Goal: Use online tool/utility

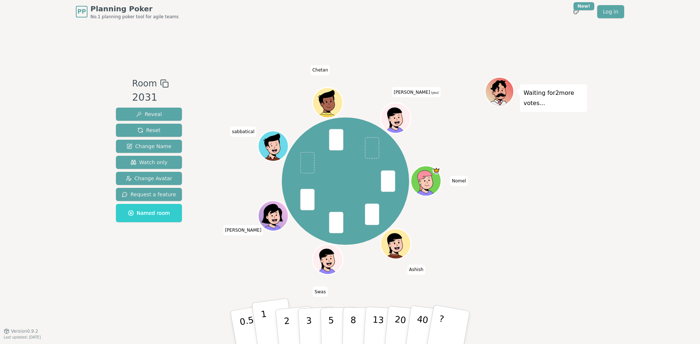
click at [265, 329] on p "1" at bounding box center [265, 329] width 11 height 40
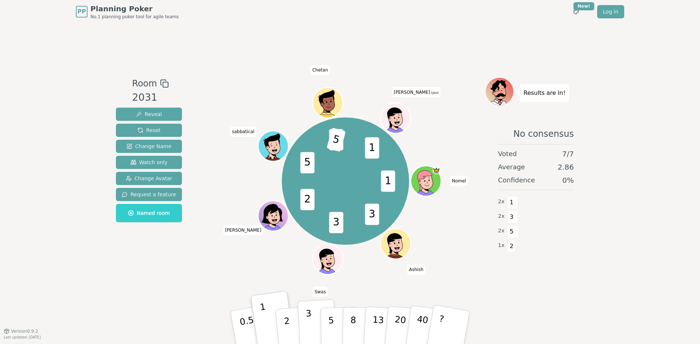
click at [314, 333] on button "3" at bounding box center [318, 327] width 40 height 57
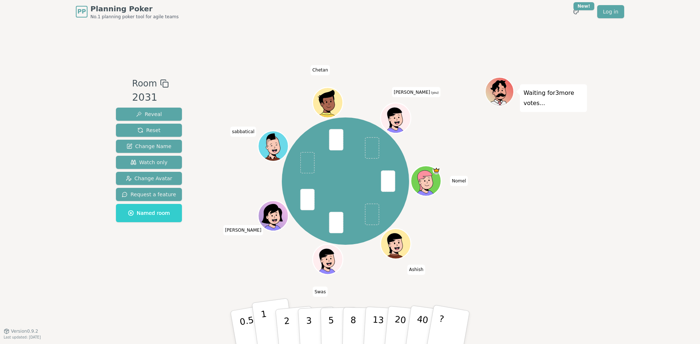
click at [258, 322] on button "1" at bounding box center [273, 327] width 43 height 59
click at [53, 291] on div "PP Planning Poker No.1 planning poker tool for agile teams Toggle theme New! Lo…" at bounding box center [350, 172] width 700 height 344
click at [314, 324] on button "3" at bounding box center [318, 327] width 40 height 57
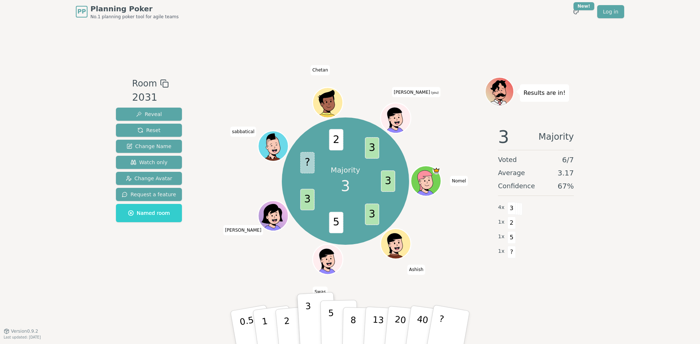
click at [330, 317] on p "5" at bounding box center [331, 327] width 6 height 39
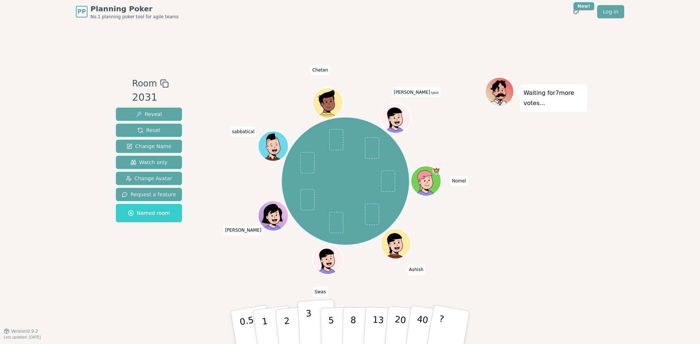
click at [314, 320] on button "3" at bounding box center [318, 327] width 40 height 57
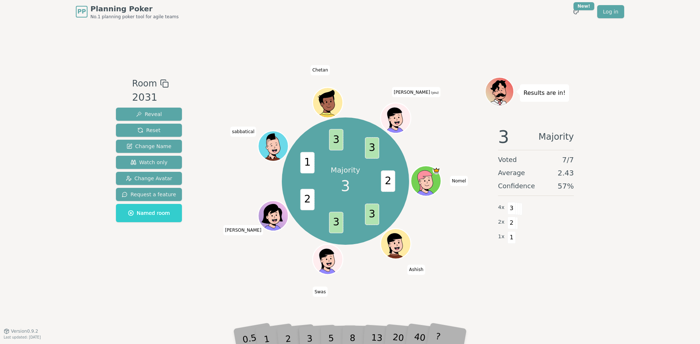
click at [123, 266] on div "Room 2031 Reveal Reset Change Name Watch only Change Avatar Request a feature N…" at bounding box center [149, 177] width 72 height 201
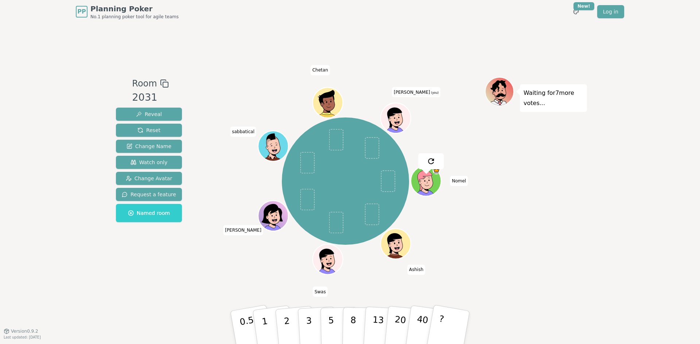
click at [162, 293] on div "Room 2031 Reveal Reset Change Name Watch only Change Avatar Request a feature N…" at bounding box center [350, 176] width 474 height 307
click at [316, 323] on button "3" at bounding box center [318, 327] width 40 height 57
click at [288, 325] on p "2" at bounding box center [287, 329] width 9 height 40
click at [207, 283] on div "Room 2031 Reveal Reset Change Name Watch only Change Avatar Request a feature N…" at bounding box center [350, 176] width 474 height 307
click at [309, 322] on p "3" at bounding box center [310, 328] width 8 height 40
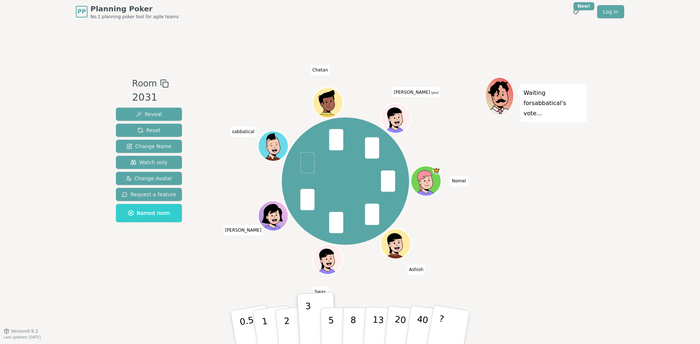
click at [128, 293] on div "Room 2031 Reveal Reset Change Name Watch only Change Avatar Request a feature N…" at bounding box center [350, 176] width 474 height 307
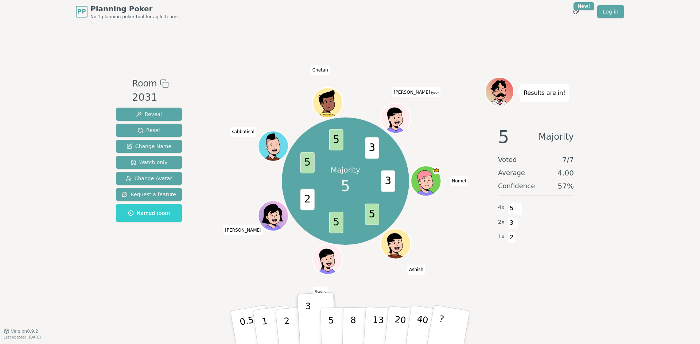
click at [146, 280] on div "Room 2031 Reveal Reset Change Name Watch only Change Avatar Request a feature N…" at bounding box center [350, 176] width 474 height 307
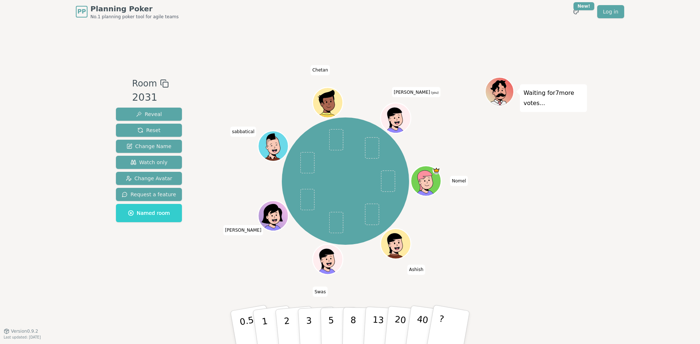
click at [111, 288] on div "PP Planning Poker No.1 planning poker tool for agile teams Toggle theme New! Lo…" at bounding box center [350, 172] width 700 height 344
click at [167, 278] on div "Room 2031 Reveal Reset Change Name Watch only Change Avatar Request a feature N…" at bounding box center [350, 176] width 474 height 307
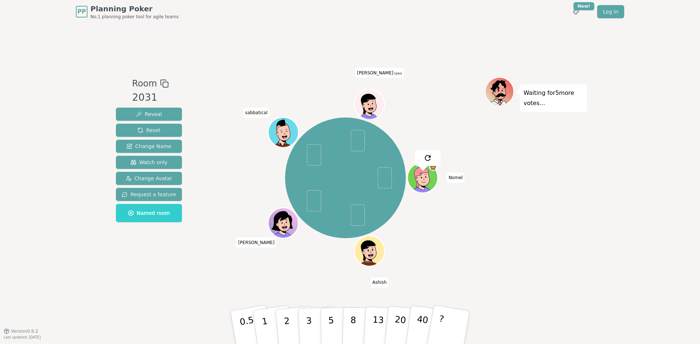
click at [234, 285] on div "Room 2031 Reveal Reset Change Name Watch only Change Avatar Request a feature N…" at bounding box center [350, 176] width 474 height 307
click at [285, 324] on p "2" at bounding box center [287, 329] width 9 height 40
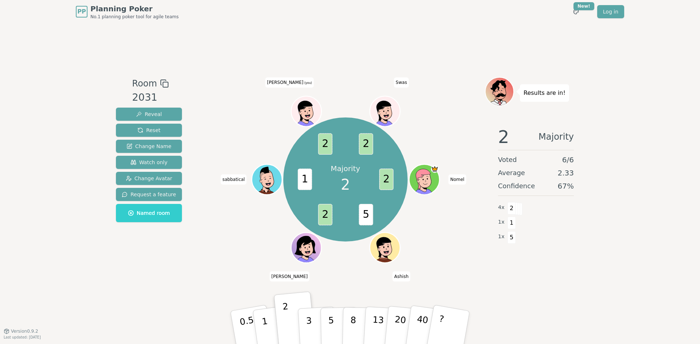
click at [303, 103] on icon at bounding box center [305, 111] width 15 height 20
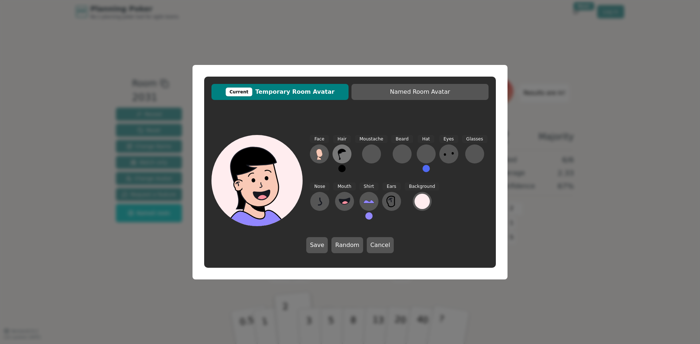
click at [347, 153] on icon at bounding box center [342, 154] width 12 height 12
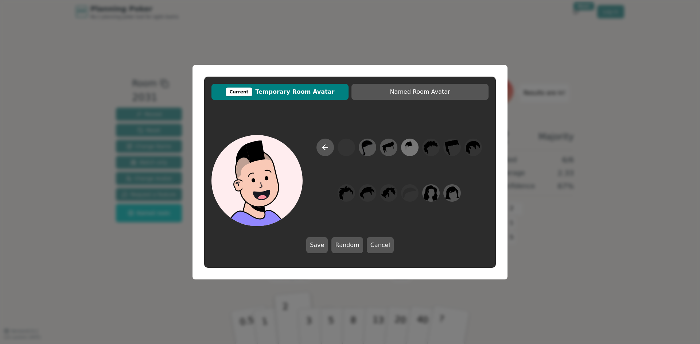
click at [415, 154] on icon at bounding box center [410, 147] width 14 height 16
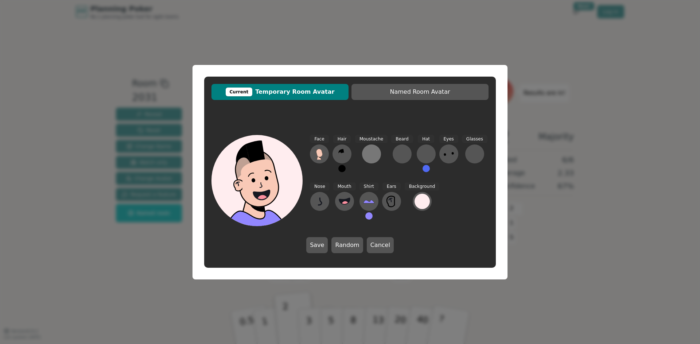
click at [375, 156] on div at bounding box center [372, 154] width 12 height 12
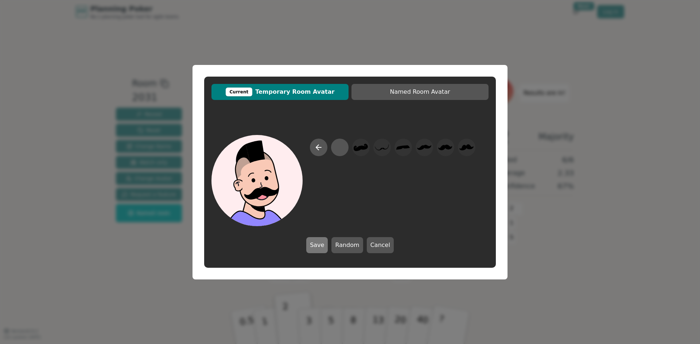
click at [320, 242] on button "Save" at bounding box center [317, 245] width 22 height 16
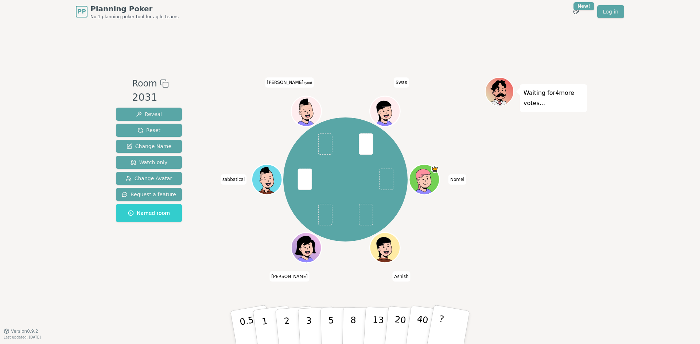
click at [205, 296] on div "Room 2031 Reveal Reset Change Name Watch only Change Avatar Request a feature N…" at bounding box center [350, 176] width 474 height 307
click at [281, 325] on button "2" at bounding box center [296, 328] width 42 height 58
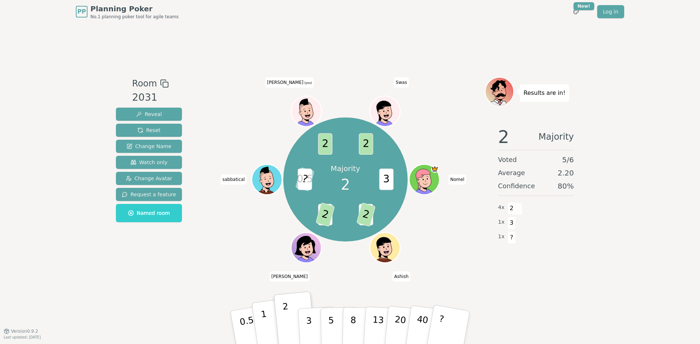
click at [263, 321] on p "1" at bounding box center [265, 329] width 11 height 40
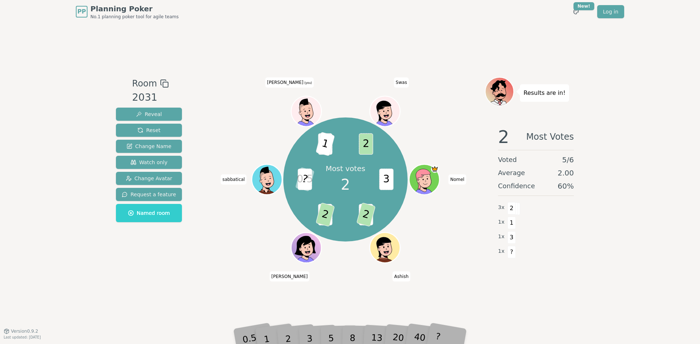
click at [166, 301] on div "Room 2031 Reveal Reset Change Name Watch only Change Avatar Request a feature N…" at bounding box center [350, 176] width 474 height 307
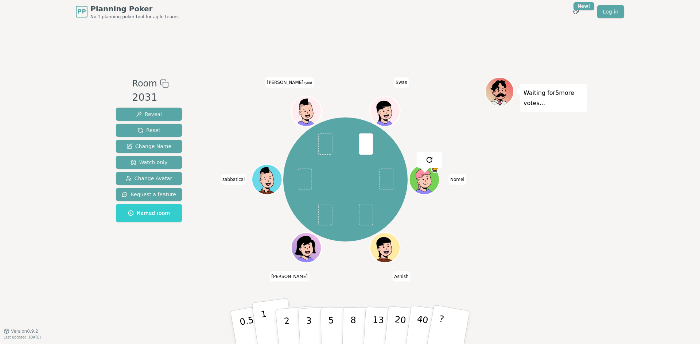
click at [266, 326] on p "1" at bounding box center [265, 329] width 11 height 40
click at [266, 323] on p "1" at bounding box center [265, 329] width 11 height 40
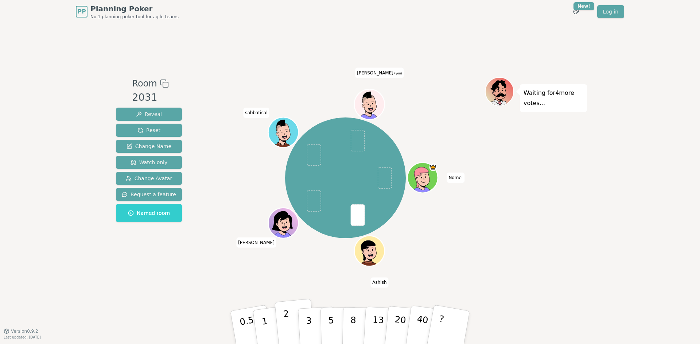
click at [281, 321] on button "2" at bounding box center [296, 328] width 42 height 58
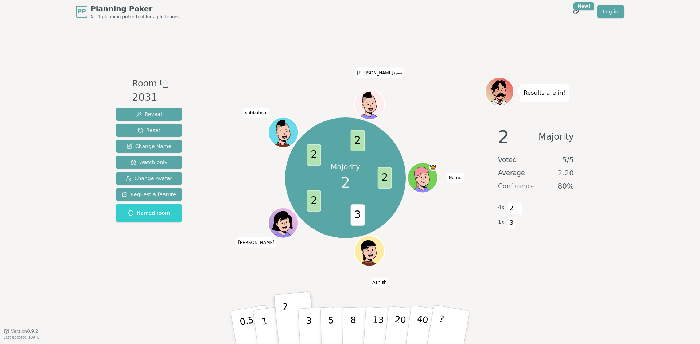
click at [22, 61] on div "PP Planning Poker No.1 planning poker tool for agile teams Toggle theme New! Lo…" at bounding box center [350, 172] width 700 height 344
